Goal: Transaction & Acquisition: Download file/media

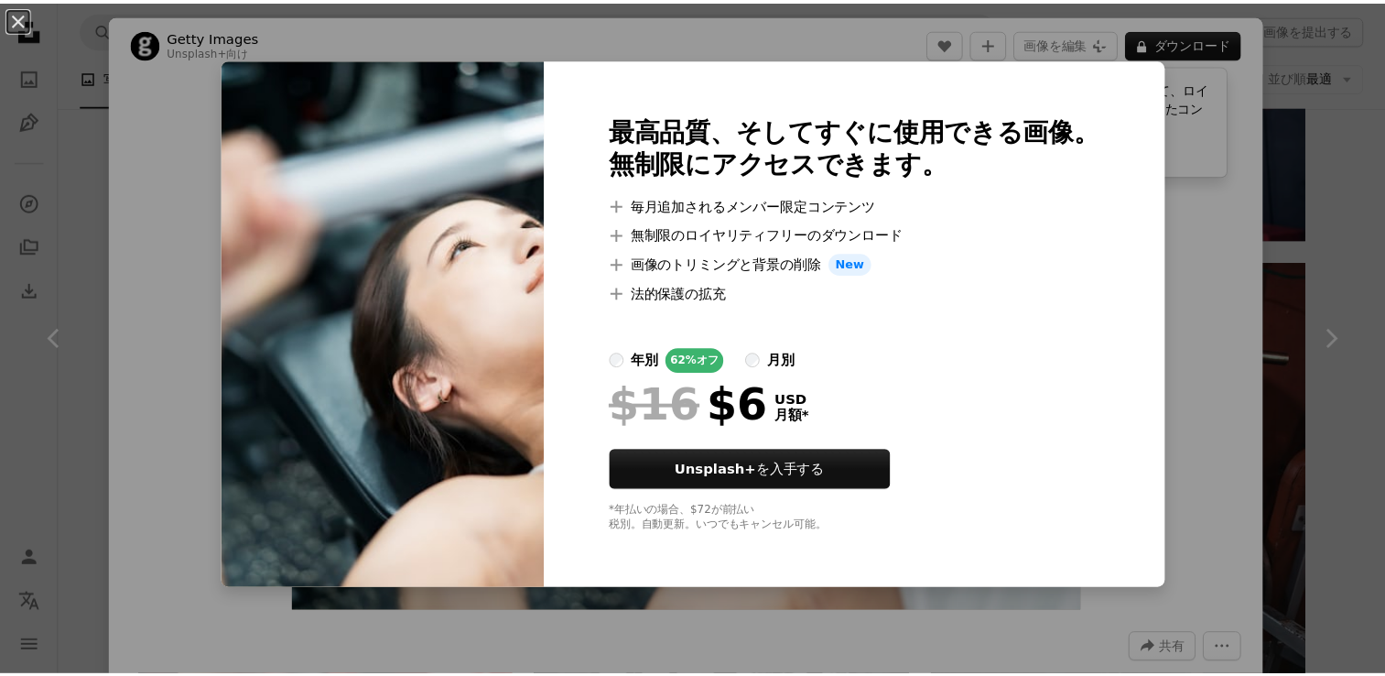
scroll to position [32199, 0]
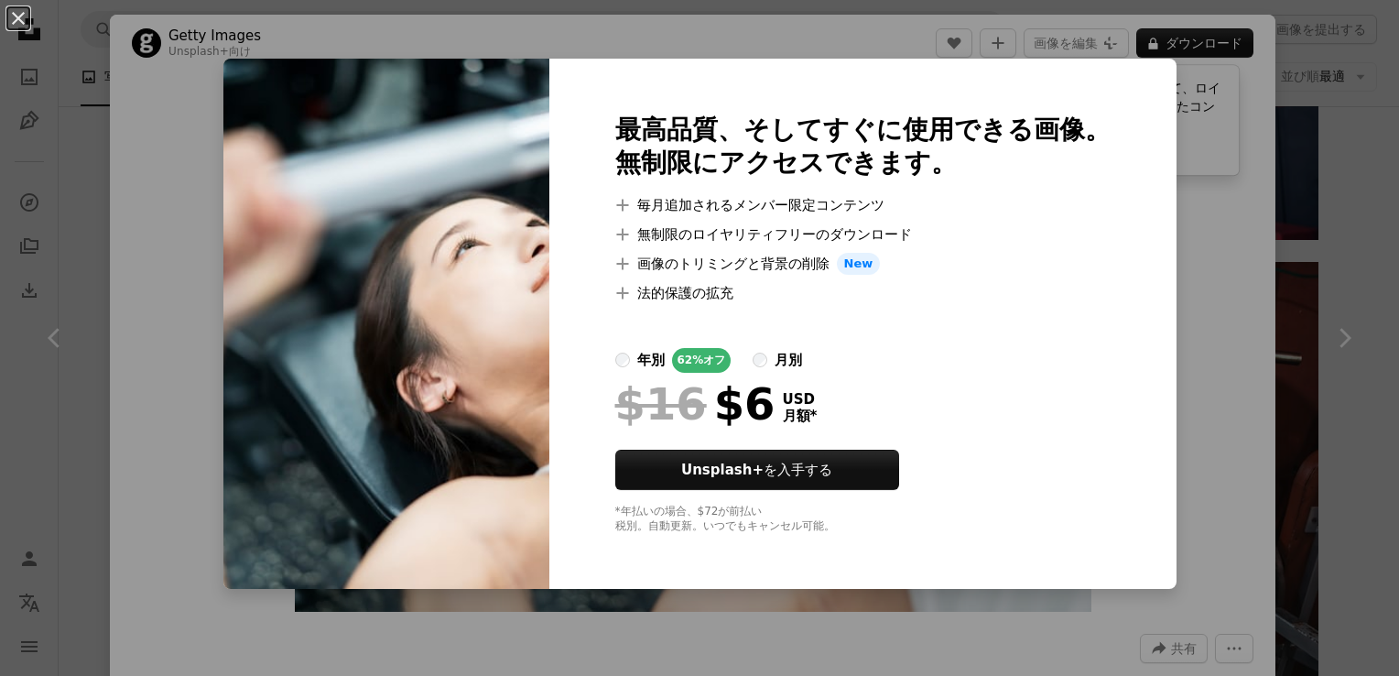
click at [1182, 323] on div "An X shape 最高品質、そしてすぐに使用できる画像。 無制限にアクセスできます。 A plus sign 毎月追加されるメンバー限定コンテンツ A p…" at bounding box center [699, 338] width 1399 height 676
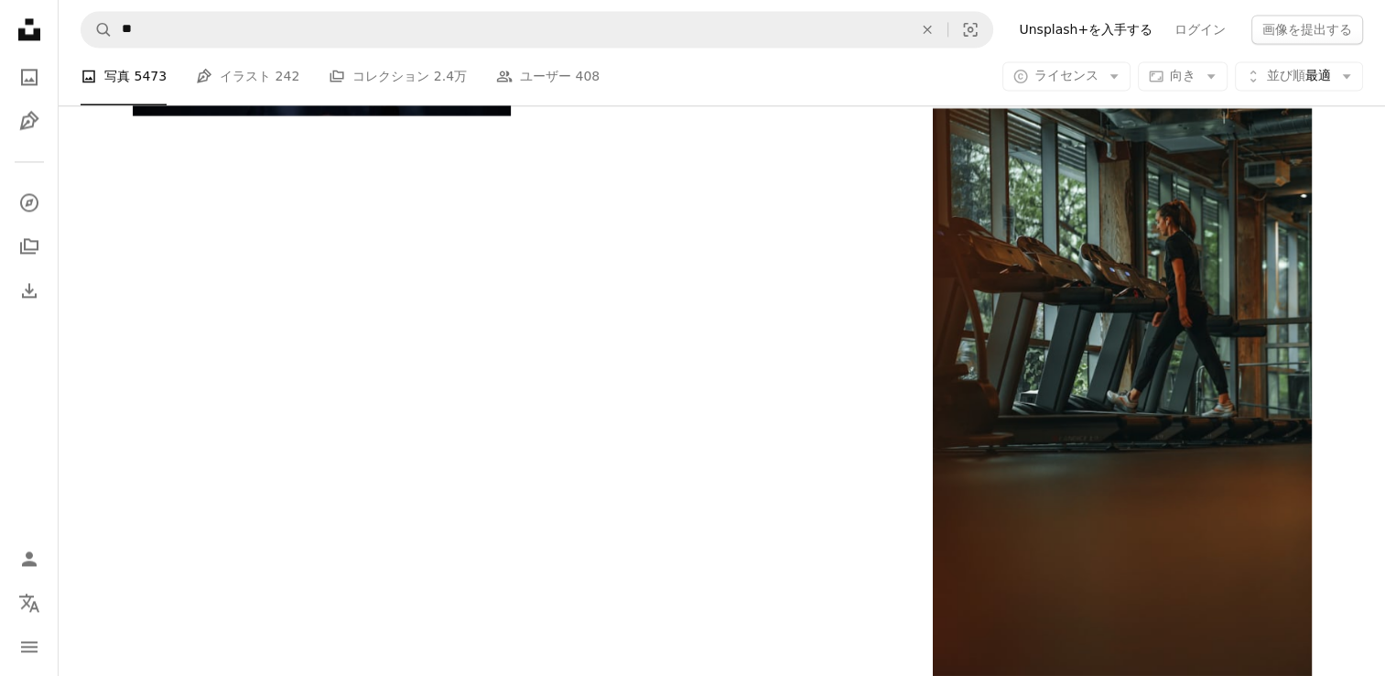
scroll to position [21413, 0]
